Goal: Information Seeking & Learning: Find specific fact

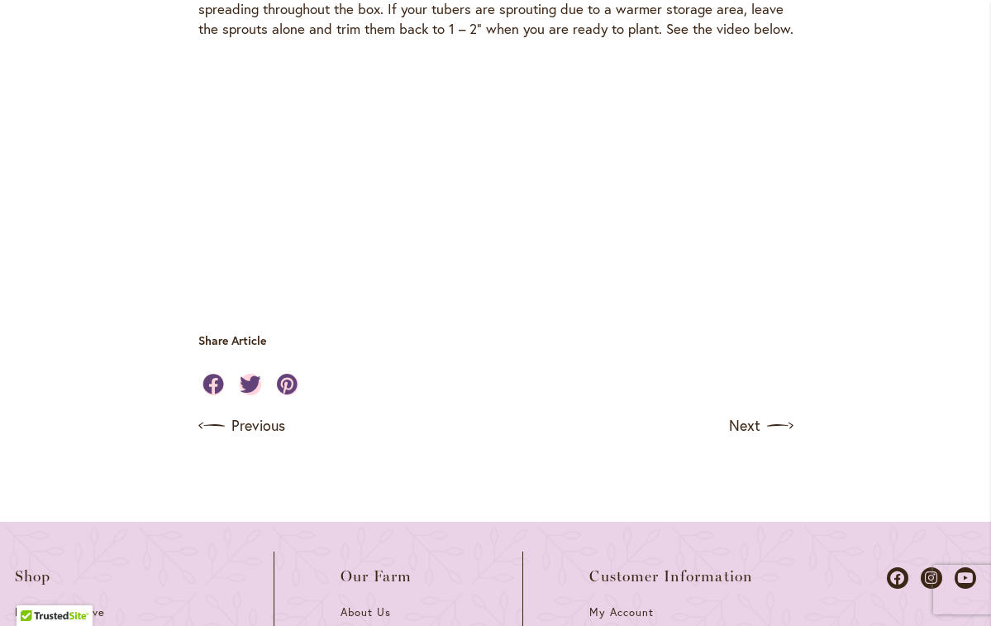
scroll to position [5076, 0]
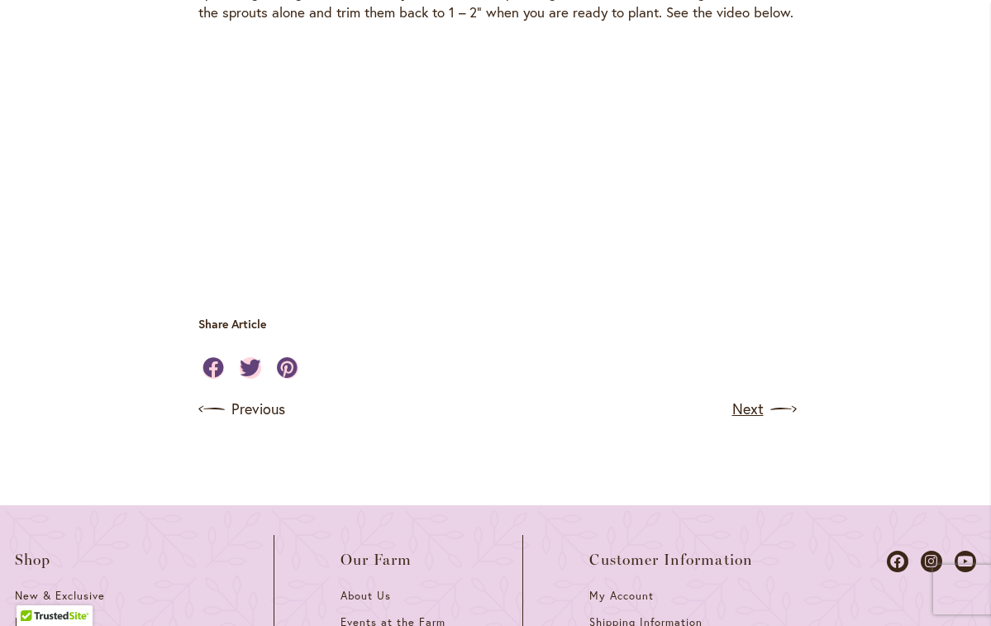
click at [751, 396] on link "Next" at bounding box center [762, 409] width 61 height 26
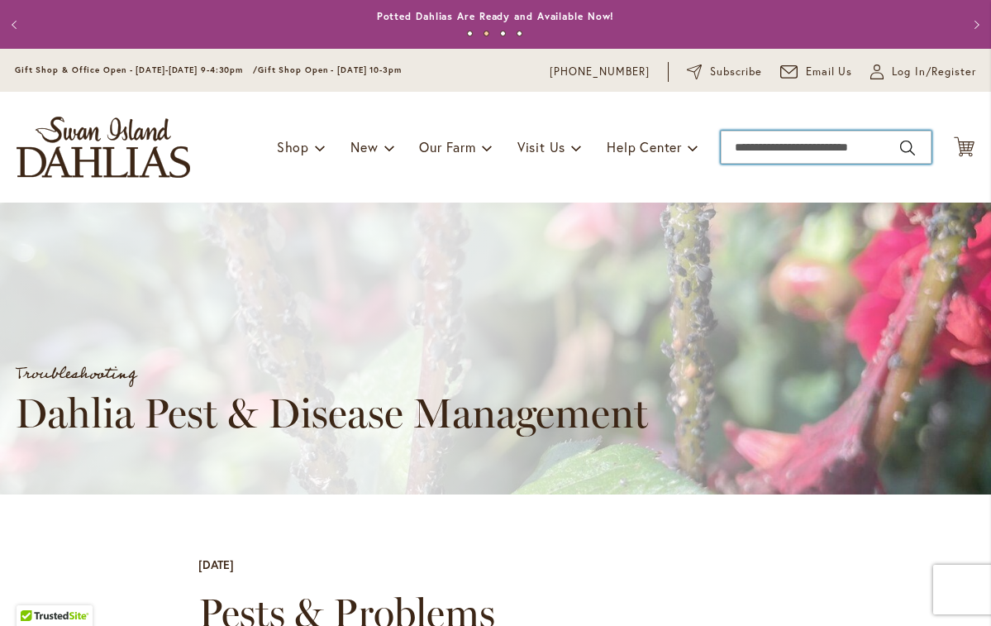
click at [771, 146] on input "Search" at bounding box center [826, 147] width 211 height 33
drag, startPoint x: 771, startPoint y: 146, endPoint x: 906, endPoint y: 150, distance: 134.8
click at [906, 150] on button "Search" at bounding box center [907, 148] width 15 height 26
type input "**********"
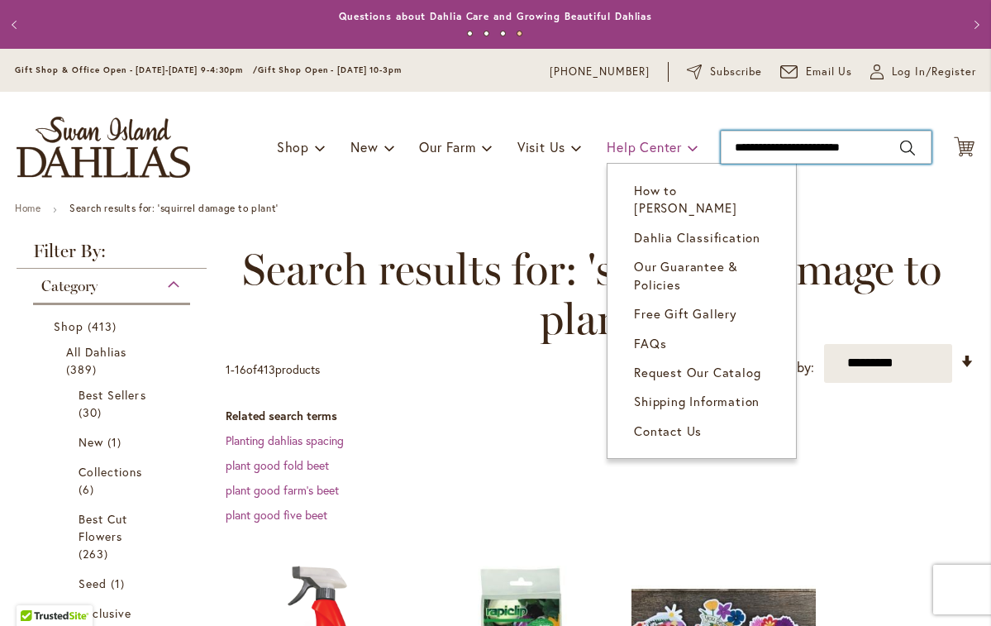
drag, startPoint x: 879, startPoint y: 147, endPoint x: 680, endPoint y: 154, distance: 199.3
click at [680, 154] on div "Toggle Nav Shop Dahlia Tubers Collections Fresh Cut Dahlias Gardening Supplies …" at bounding box center [495, 147] width 991 height 111
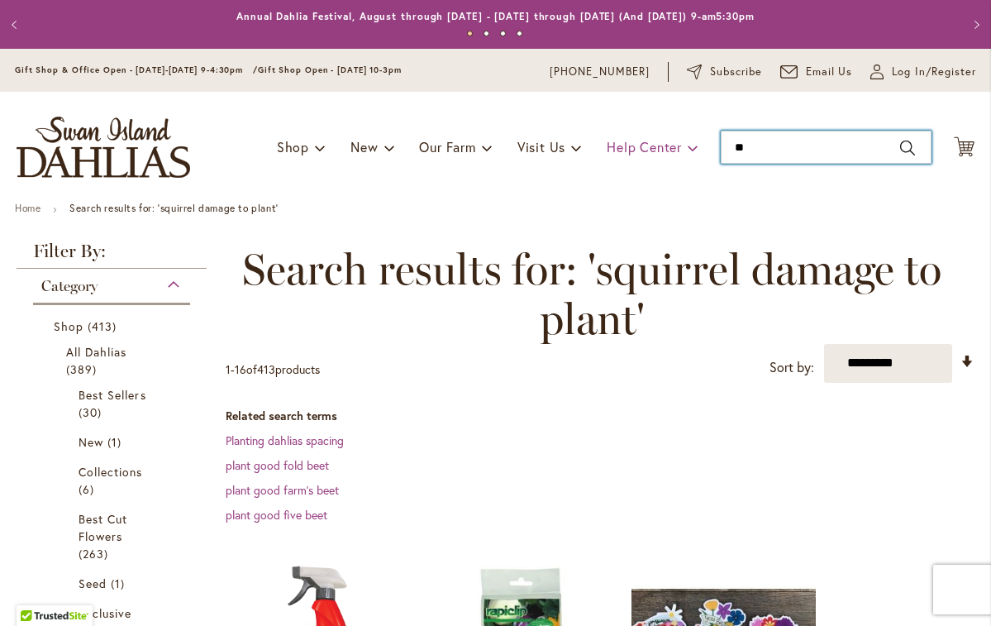
type input "*"
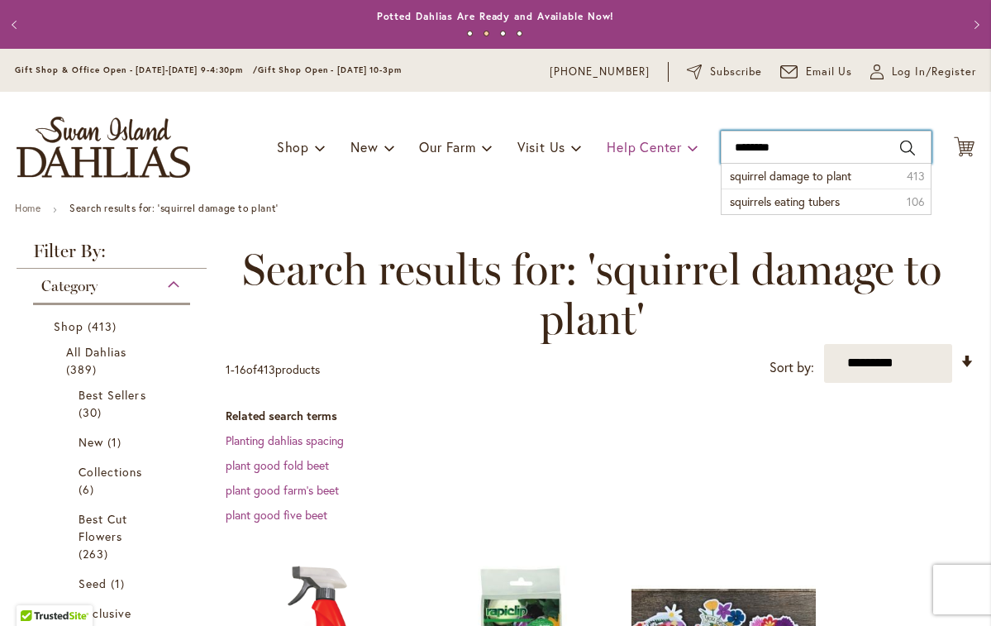
type input "*********"
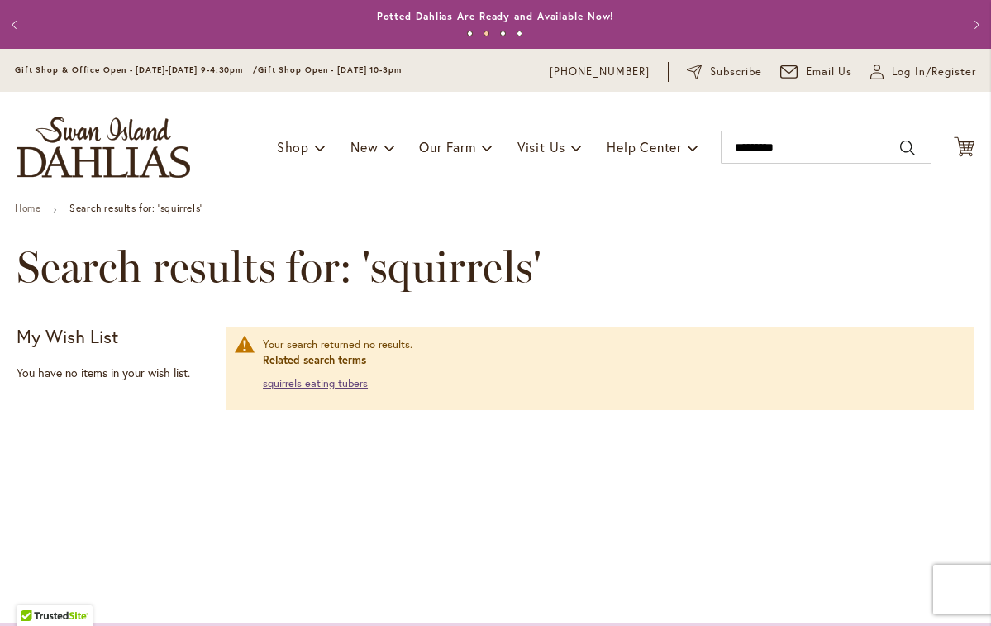
click at [347, 387] on link "squirrels eating tubers" at bounding box center [315, 383] width 105 height 14
